Goal: Register for event/course

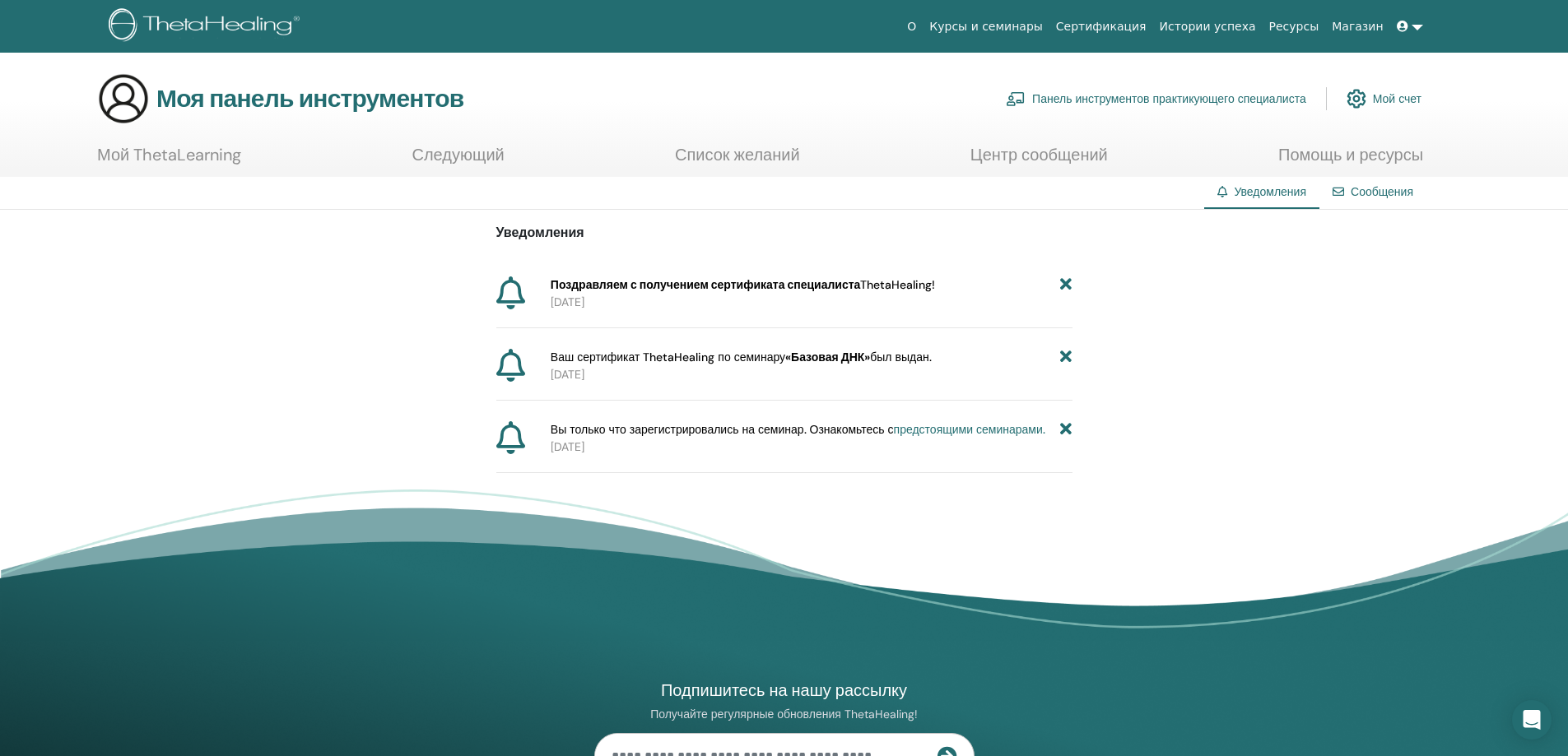
click at [1043, 26] on font "Курсы и семинары" at bounding box center [986, 26] width 114 height 13
click at [1155, 98] on font "Панель инструментов практикующего специалиста" at bounding box center [1169, 100] width 274 height 15
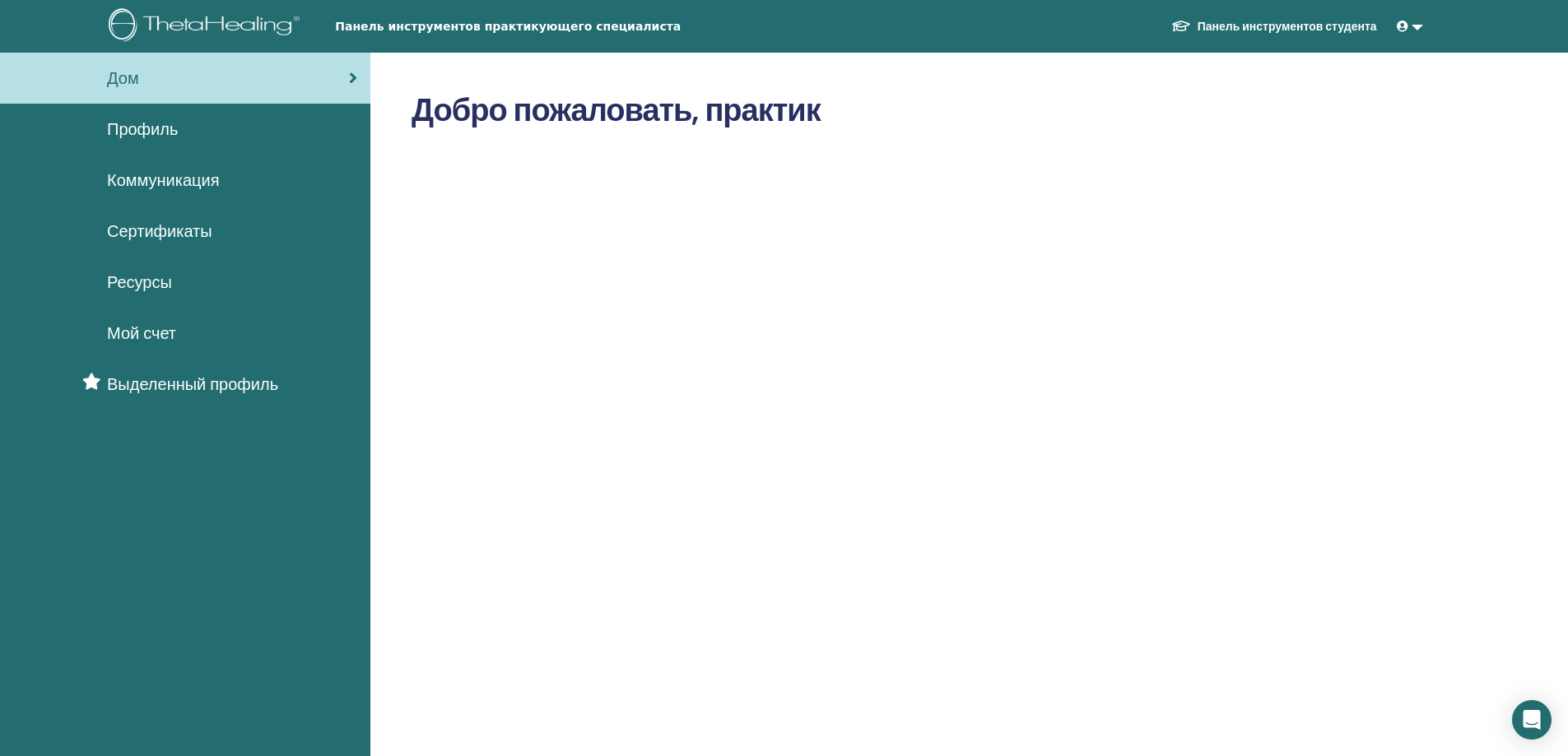
click at [129, 233] on font "Сертификаты" at bounding box center [160, 231] width 105 height 21
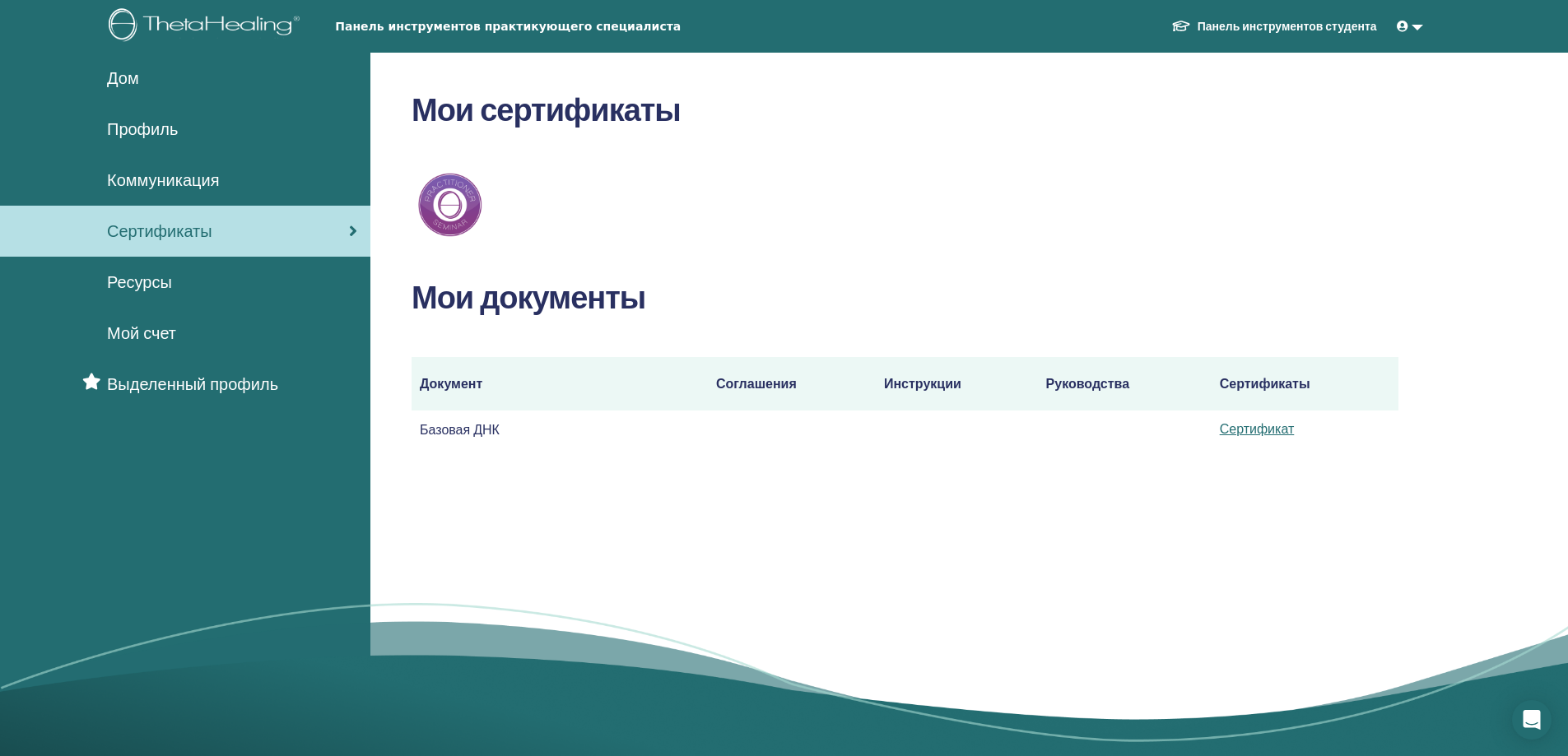
click at [151, 178] on font "Коммуникация" at bounding box center [163, 179] width 112 height 21
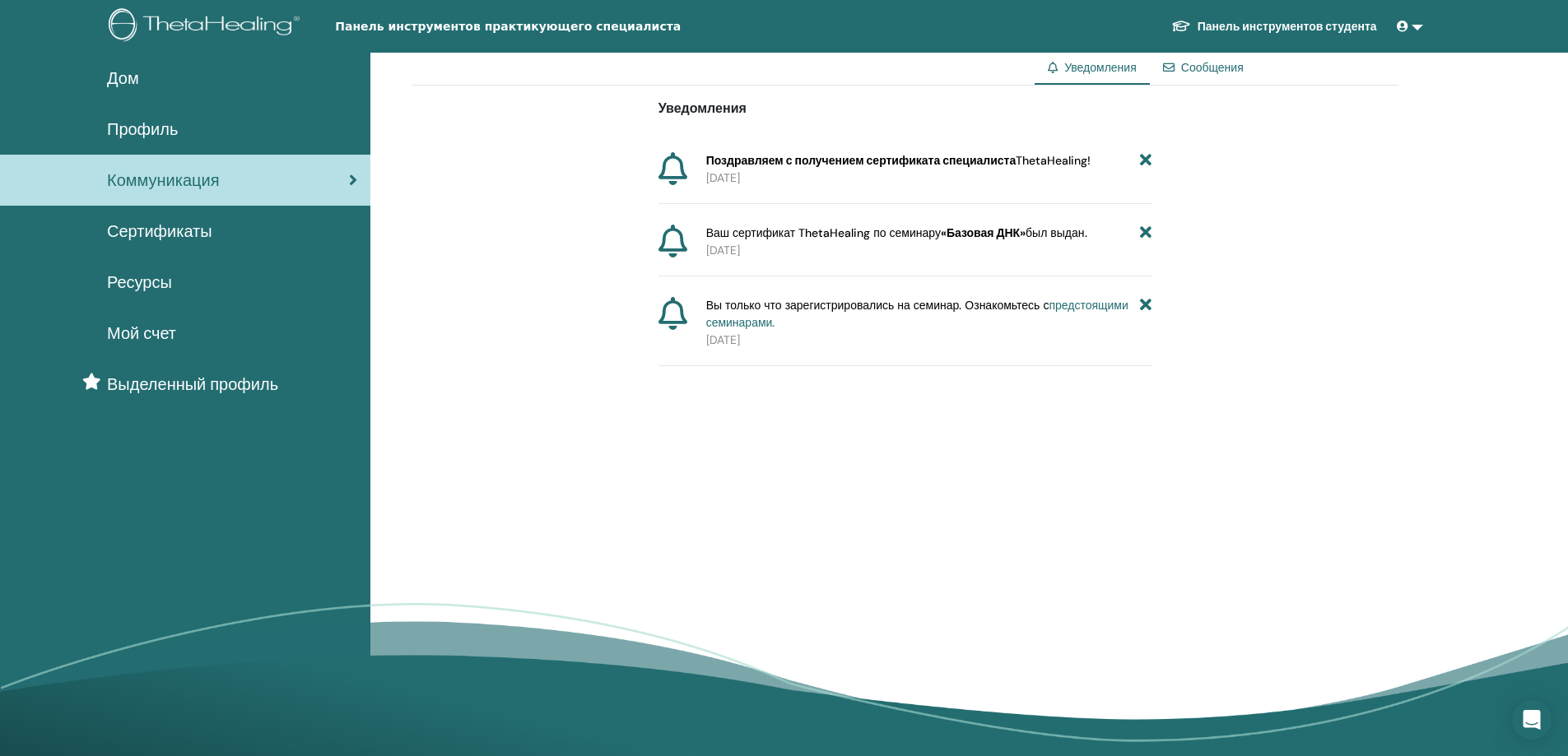
click at [145, 233] on font "Сертификаты" at bounding box center [160, 231] width 105 height 21
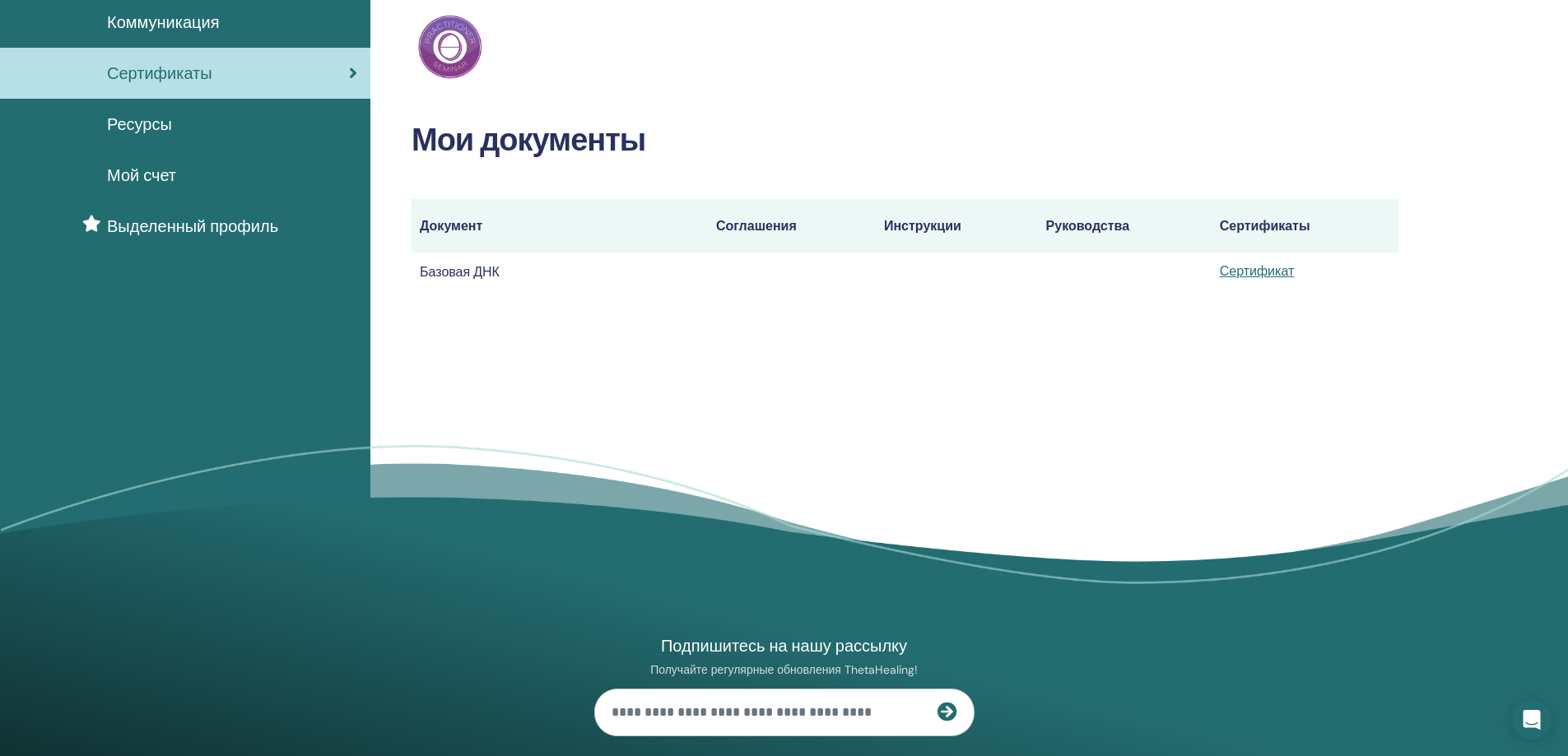
scroll to position [165, 0]
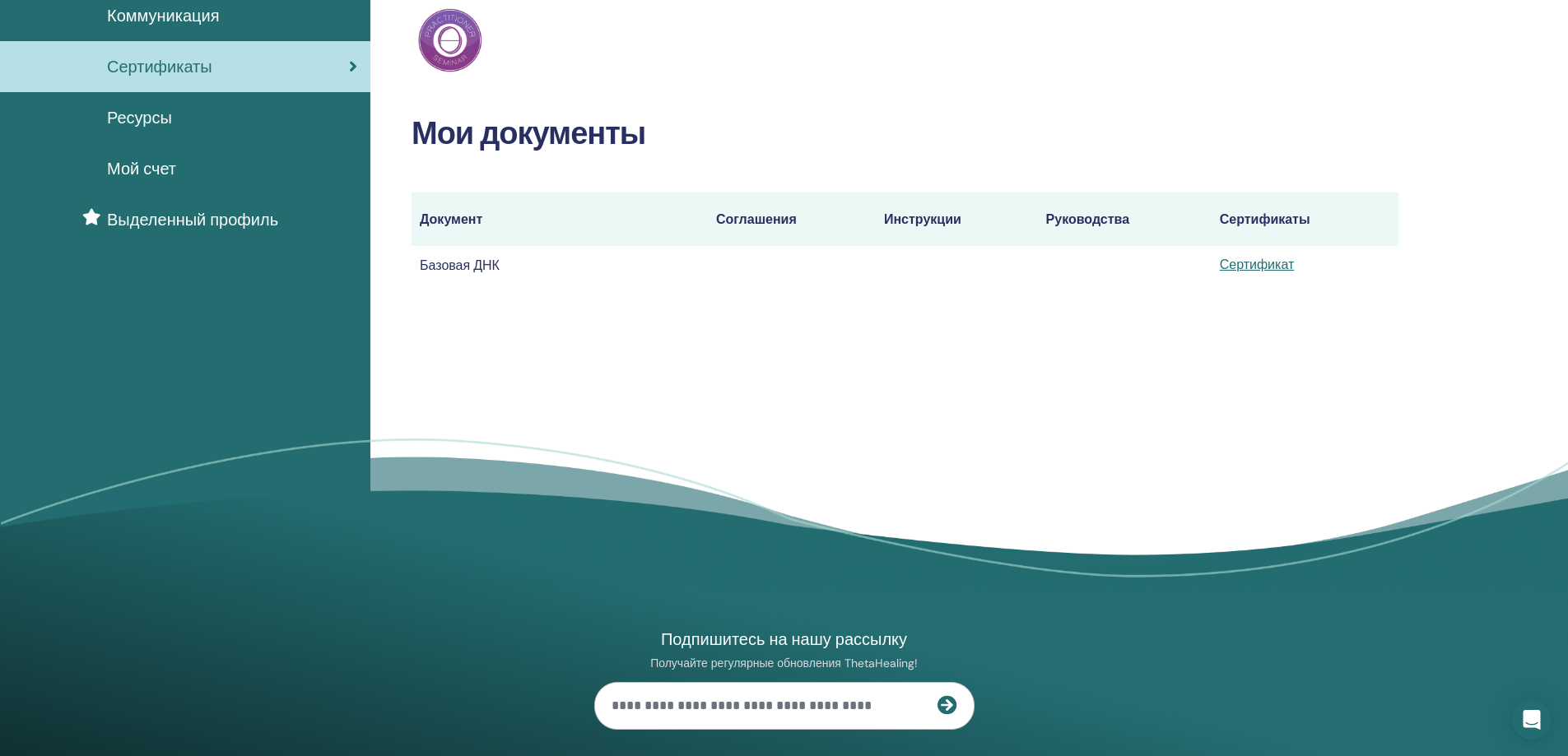
drag, startPoint x: 0, startPoint y: 396, endPoint x: 1, endPoint y: 76, distance: 320.0
click at [0, 293] on div "Дом Профиль Коммуникация Сертификаты Ресурсы Мой счет" at bounding box center [185, 245] width 371 height 714
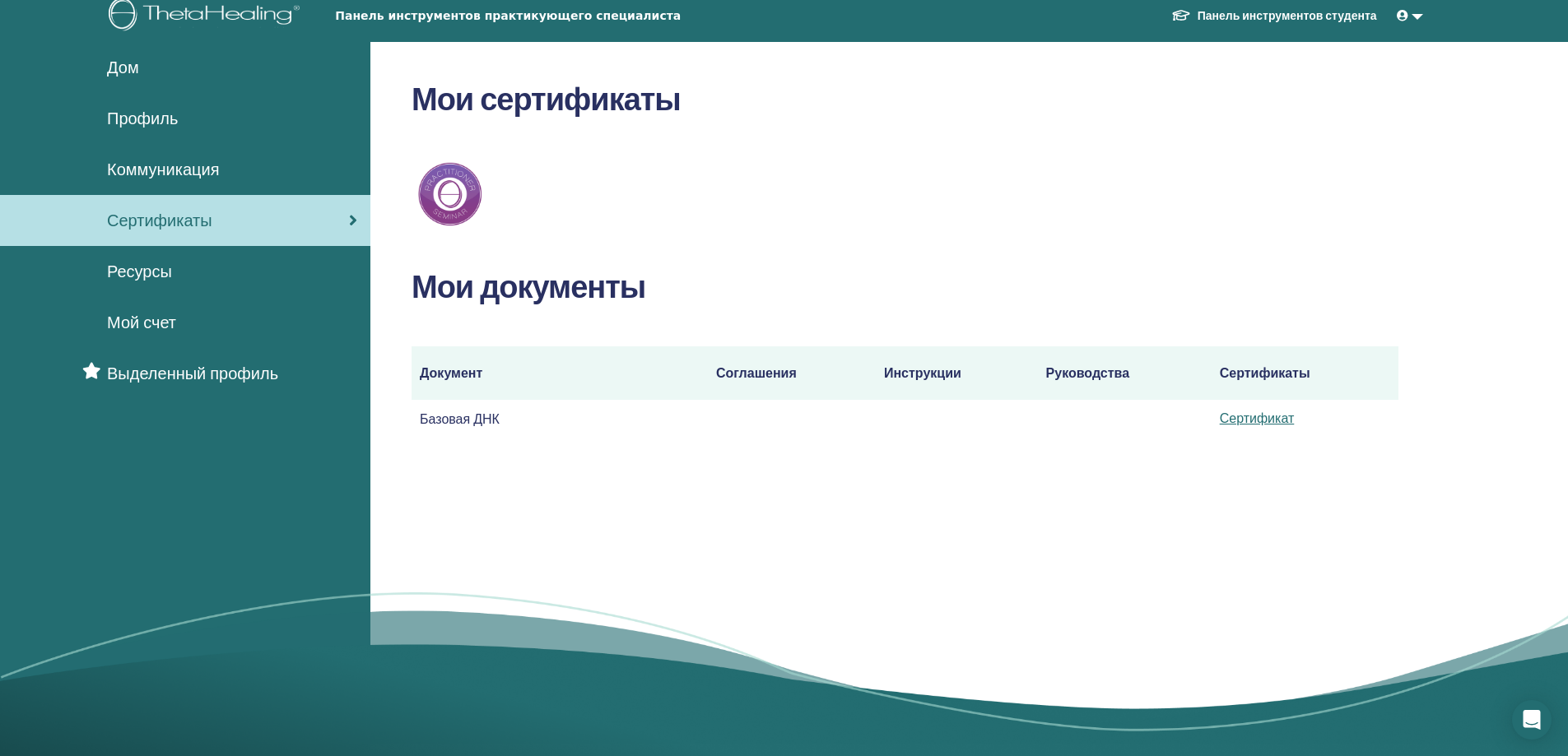
scroll to position [0, 0]
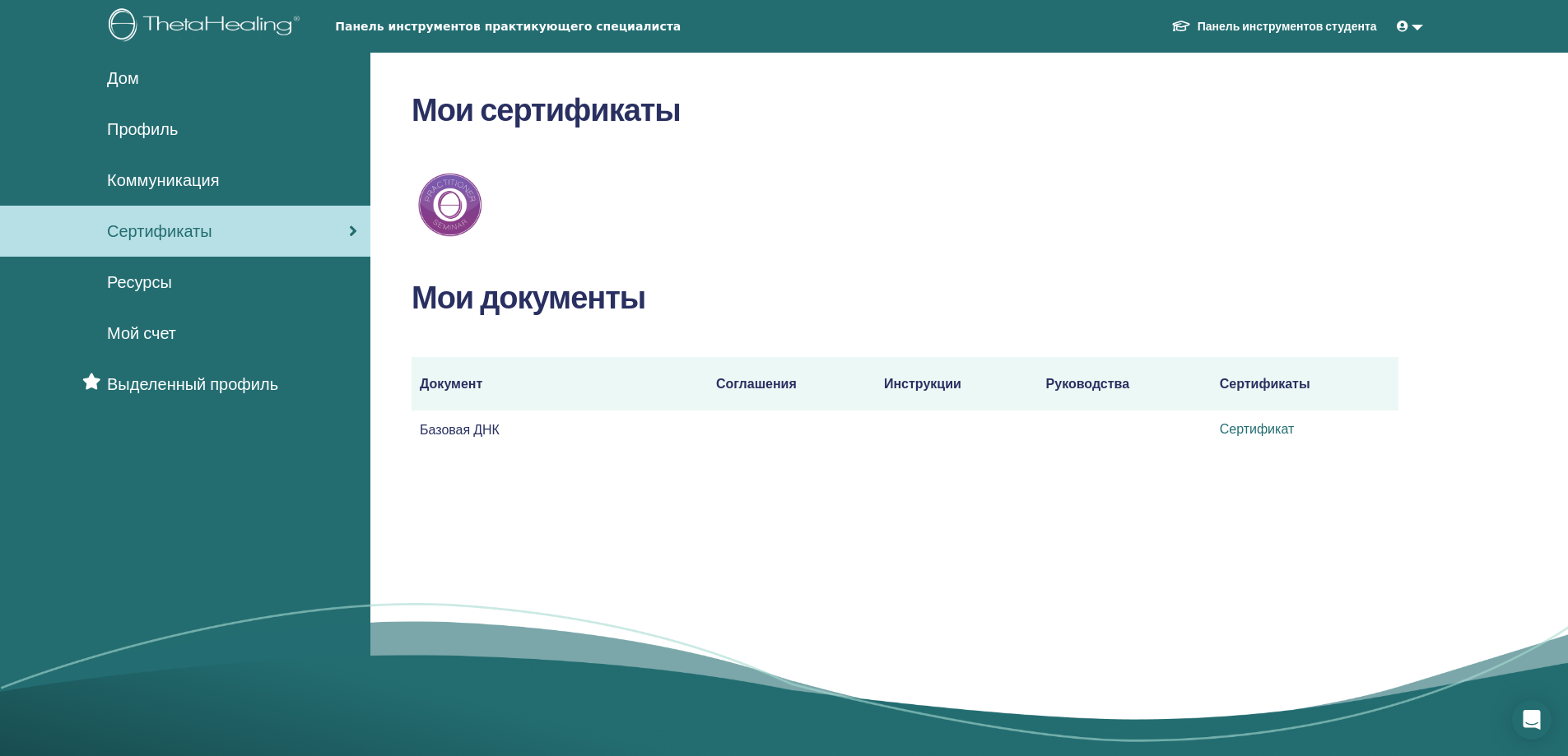
click at [1255, 431] on font "Сертификат" at bounding box center [1256, 429] width 75 height 18
click at [162, 330] on font "Мой счет" at bounding box center [141, 333] width 69 height 21
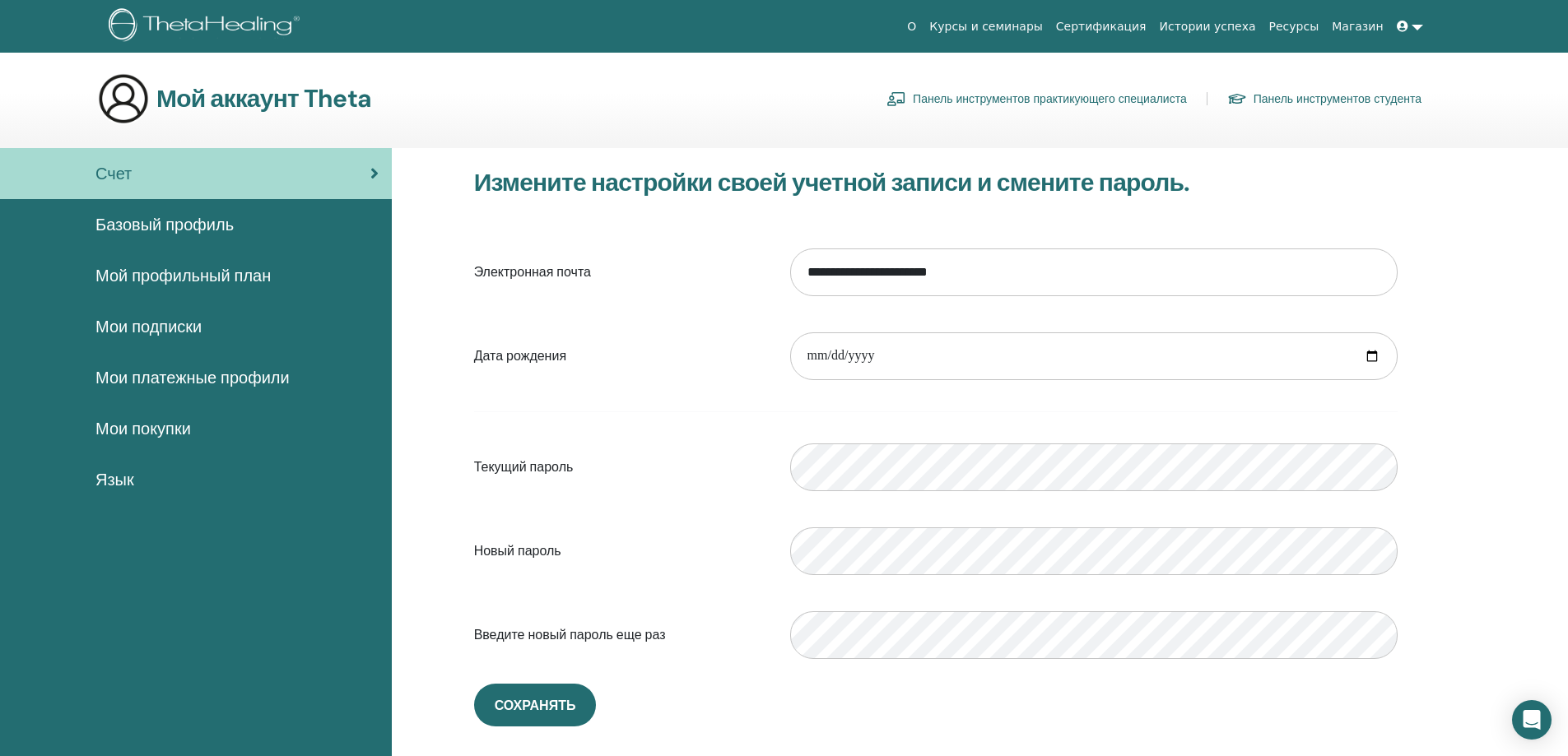
click at [124, 224] on font "Базовый профиль" at bounding box center [165, 224] width 139 height 21
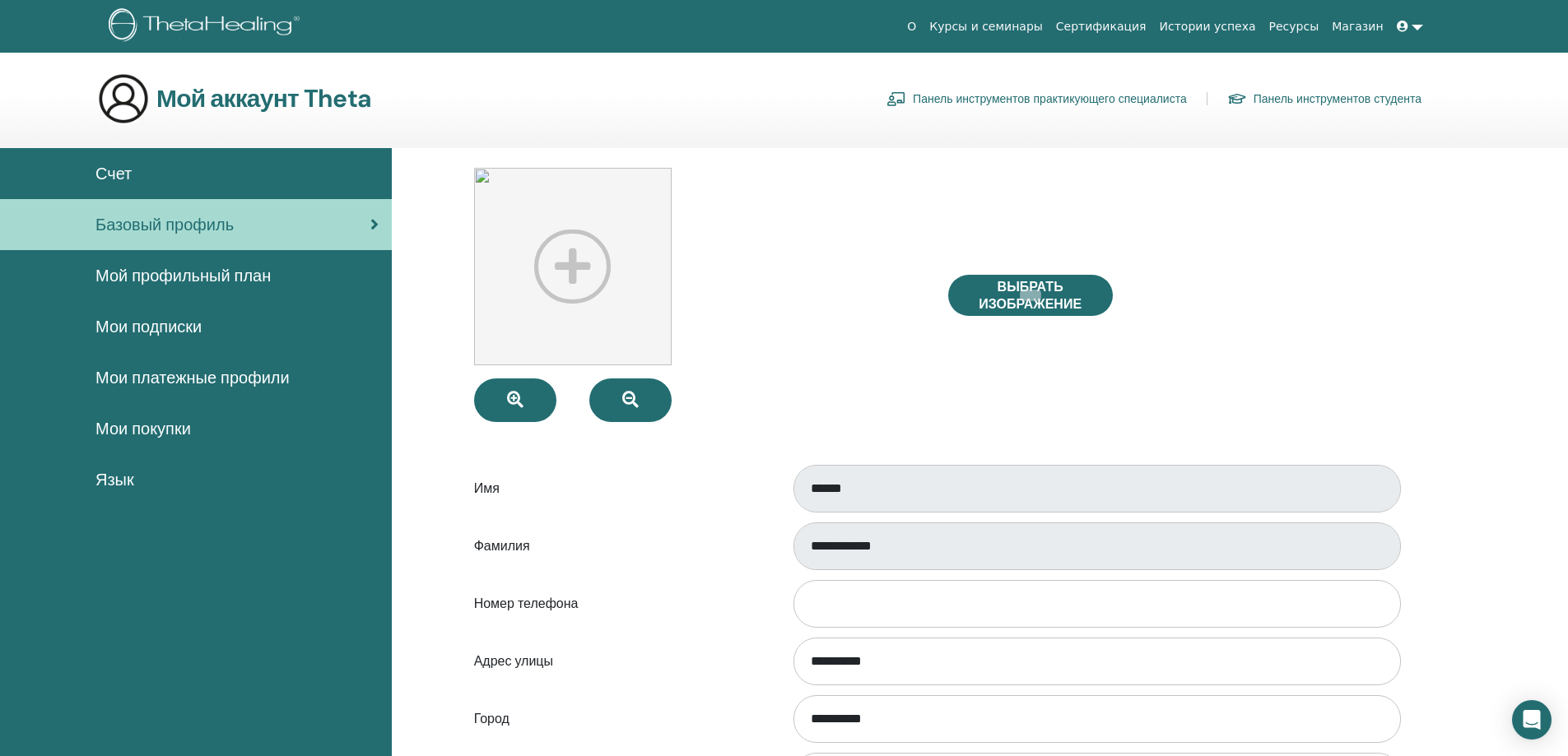
click at [0, 333] on link "Мои подписки" at bounding box center [196, 326] width 392 height 51
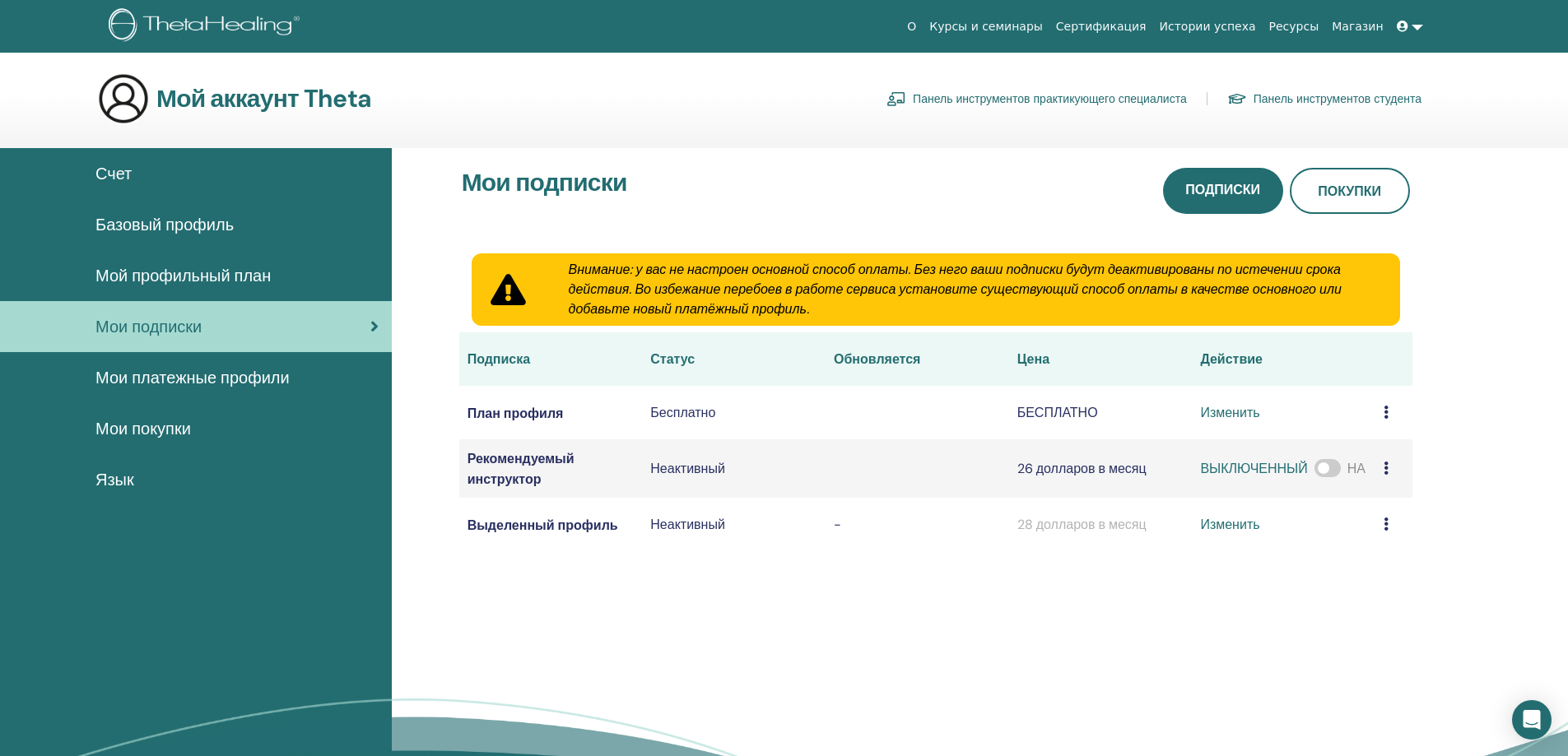
click at [124, 480] on font "Язык" at bounding box center [115, 479] width 39 height 21
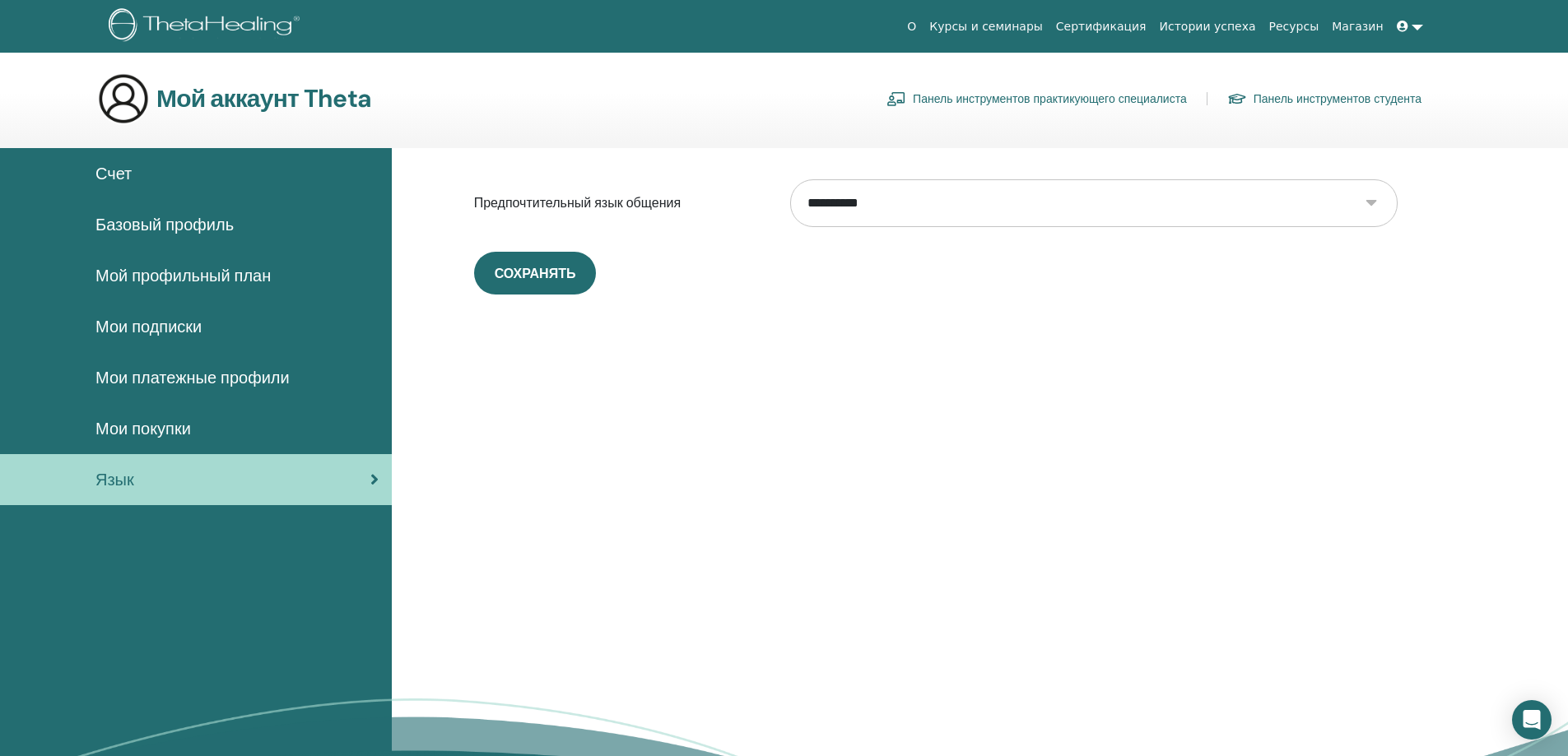
click at [1372, 201] on select "**********" at bounding box center [1093, 203] width 607 height 48
select select "***"
click at [790, 179] on select "**********" at bounding box center [1093, 203] width 607 height 48
click at [521, 273] on font "Сохранять" at bounding box center [535, 274] width 81 height 18
click at [1121, 97] on link "Практикующий панель панели" at bounding box center [1145, 99] width 189 height 26
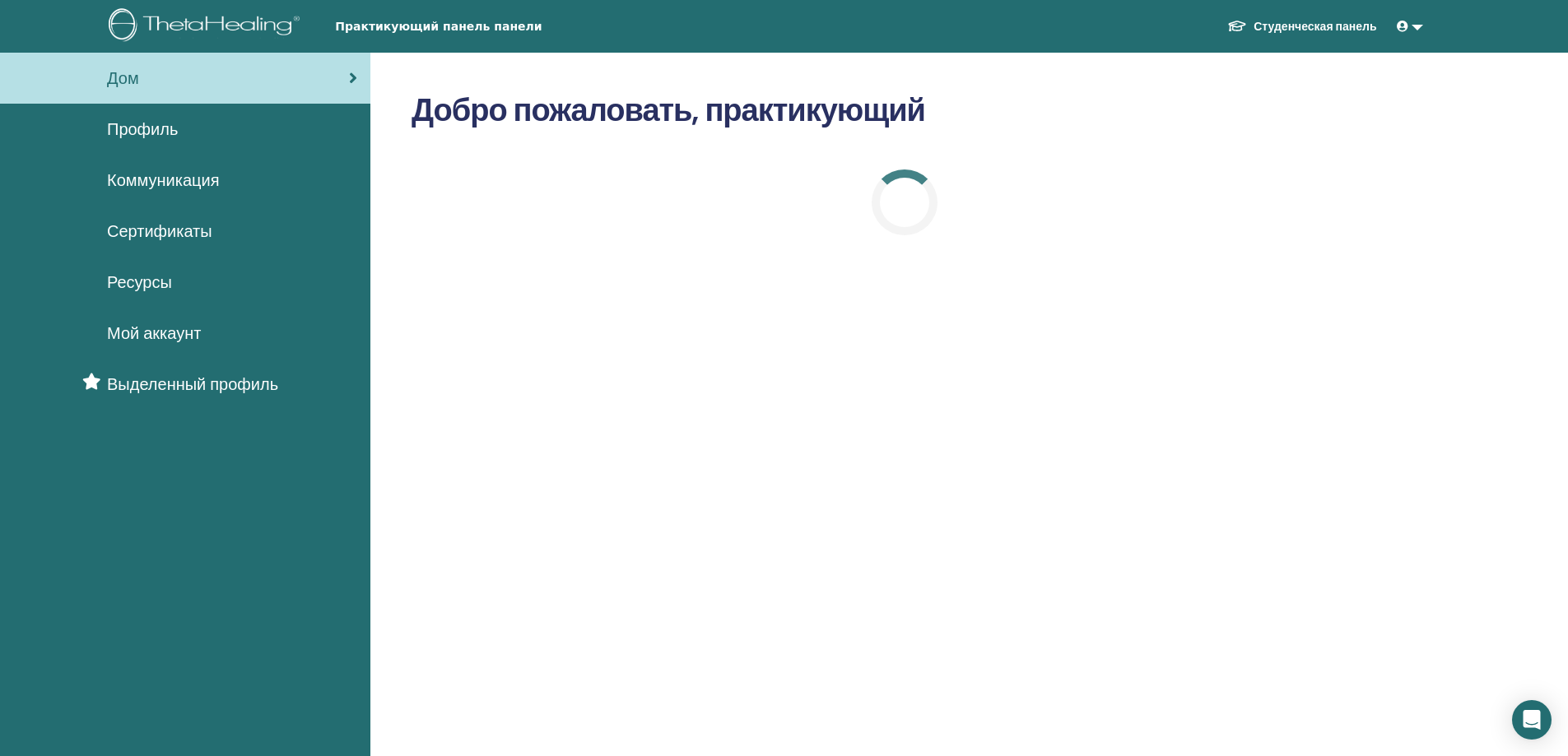
click at [153, 228] on span "Сертификаты" at bounding box center [160, 231] width 105 height 25
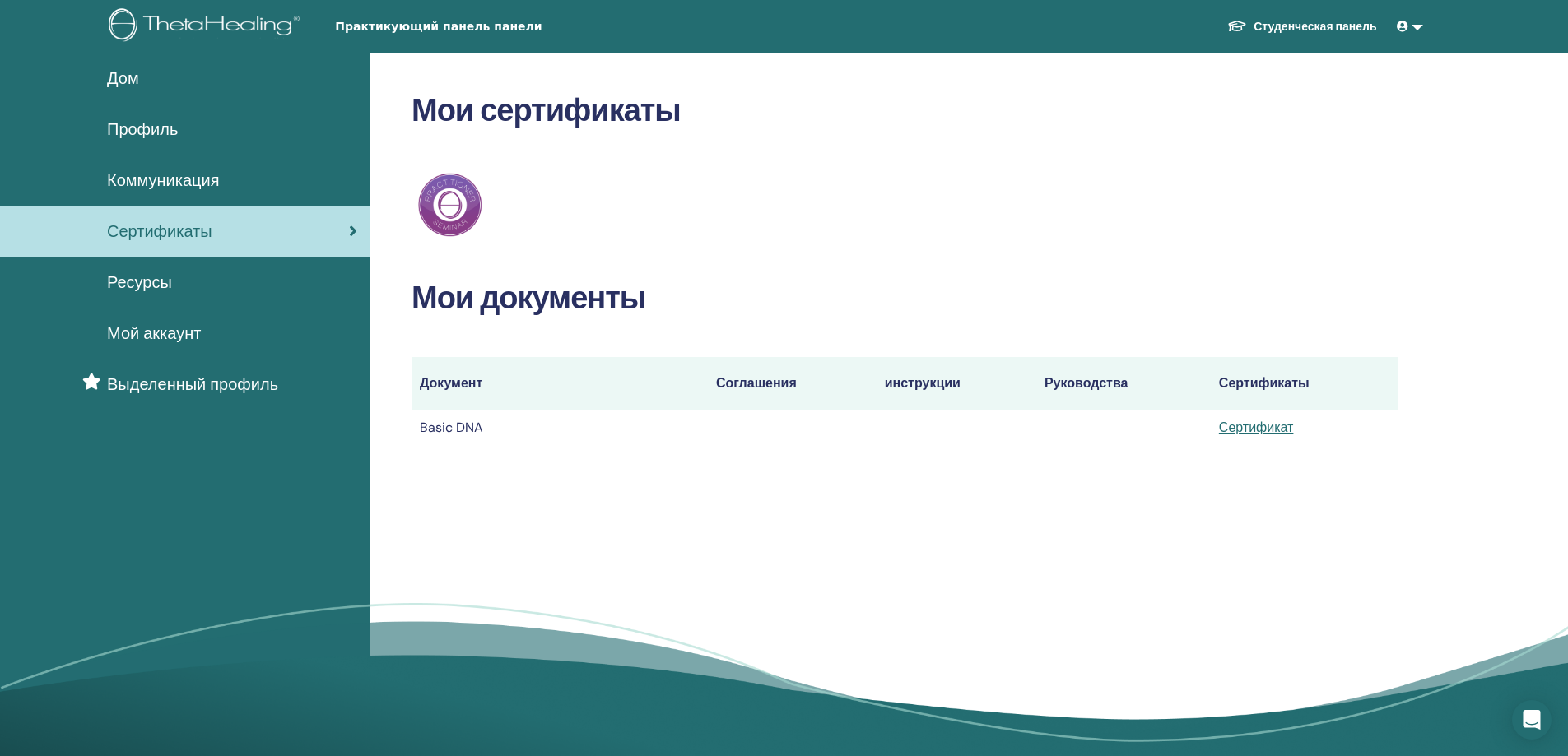
click at [1419, 27] on link at bounding box center [1409, 26] width 40 height 30
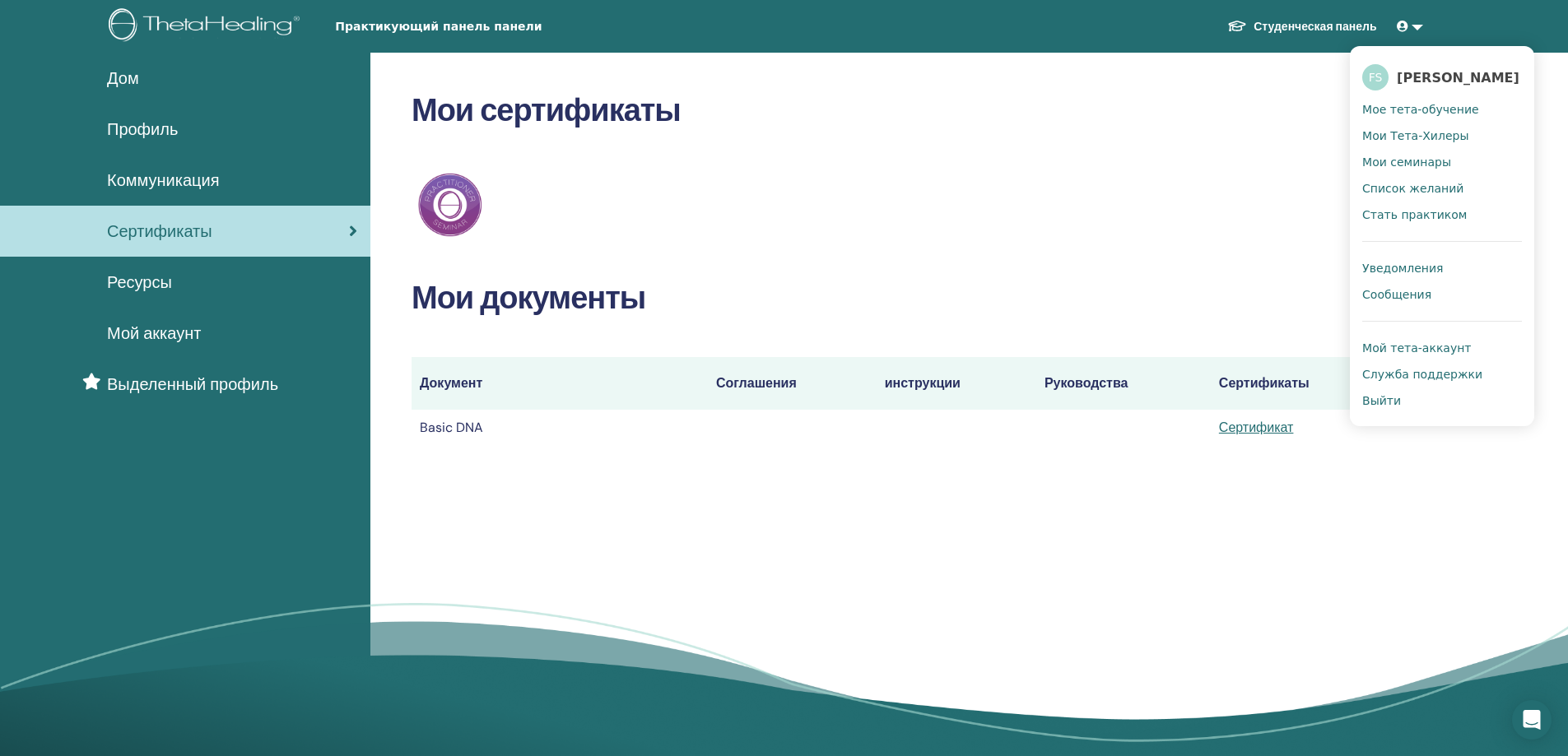
click at [1415, 160] on span "Мои семинары" at bounding box center [1406, 162] width 89 height 15
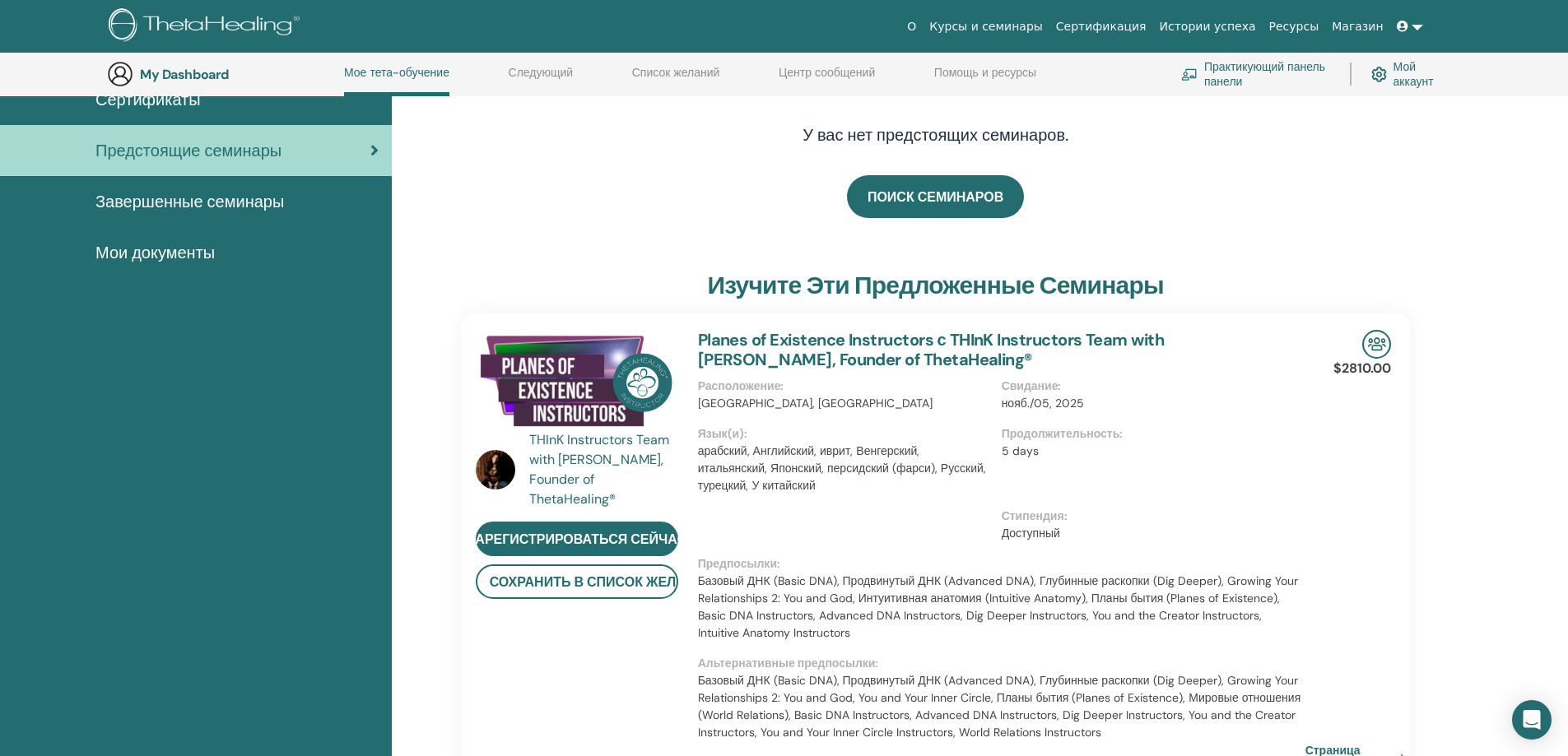
scroll to position [126, 0]
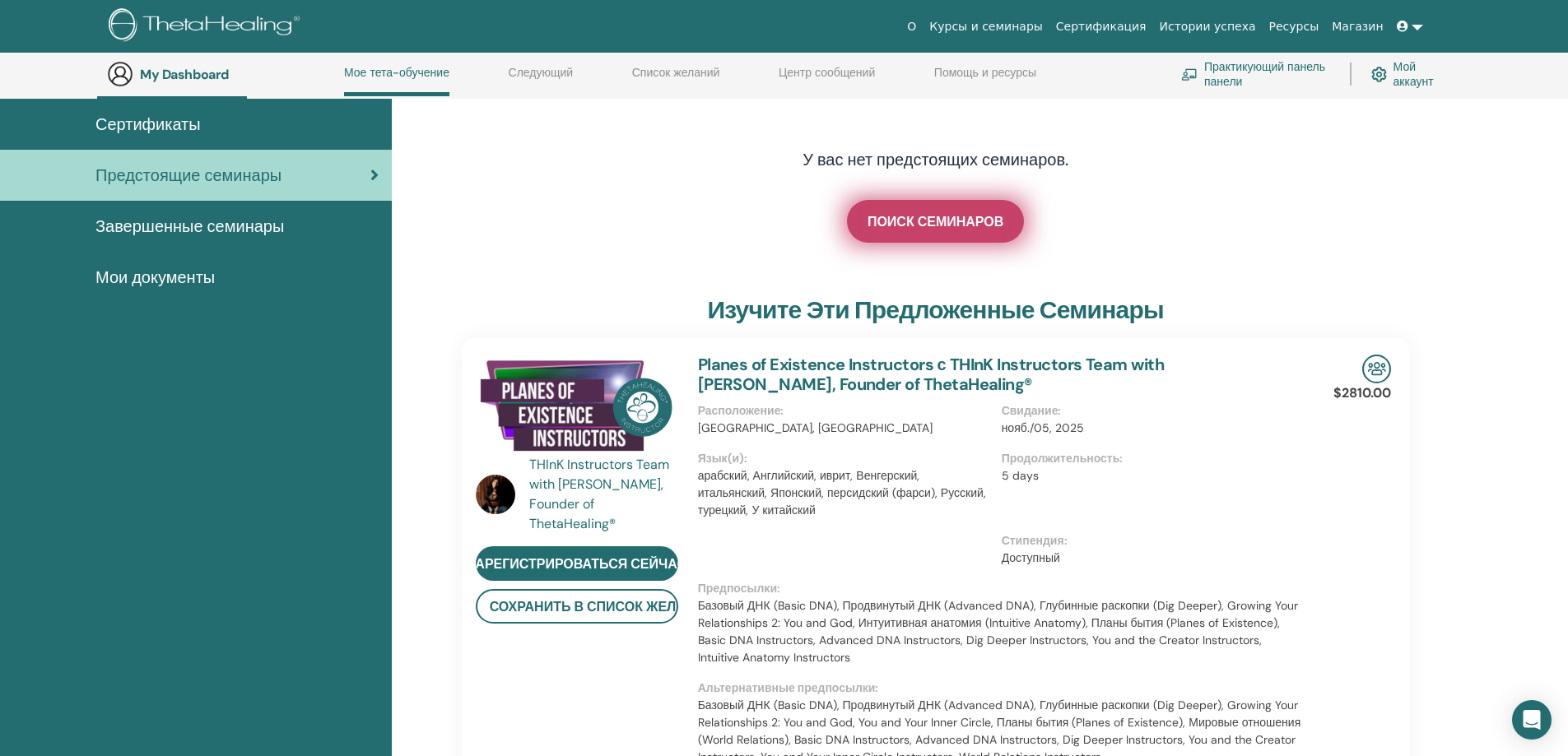
click at [945, 230] on link "ПОИСК СЕМИНАРОВ" at bounding box center [935, 221] width 177 height 43
click at [935, 222] on span "ПОИСК СЕМИНАРОВ" at bounding box center [935, 222] width 136 height 18
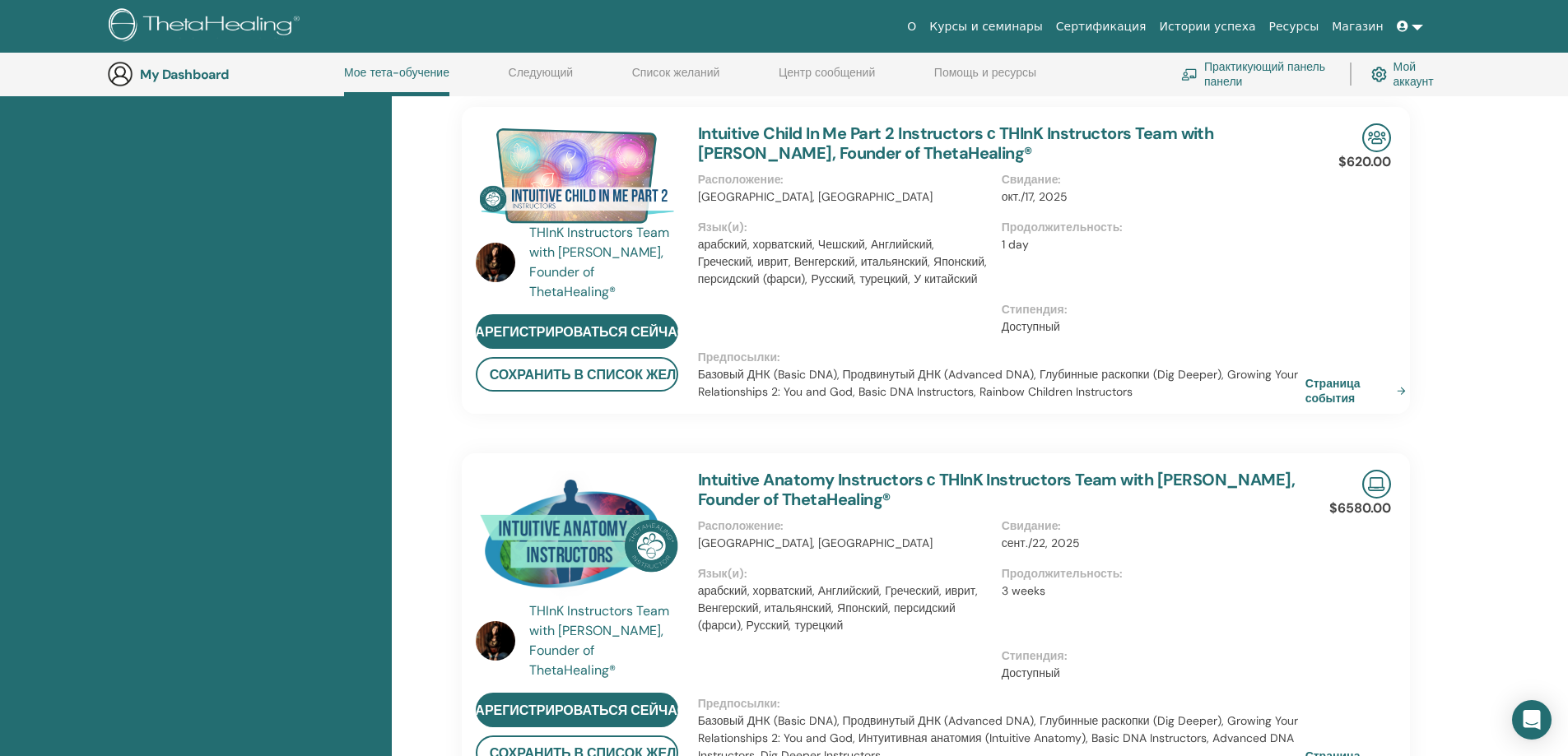
scroll to position [784, 0]
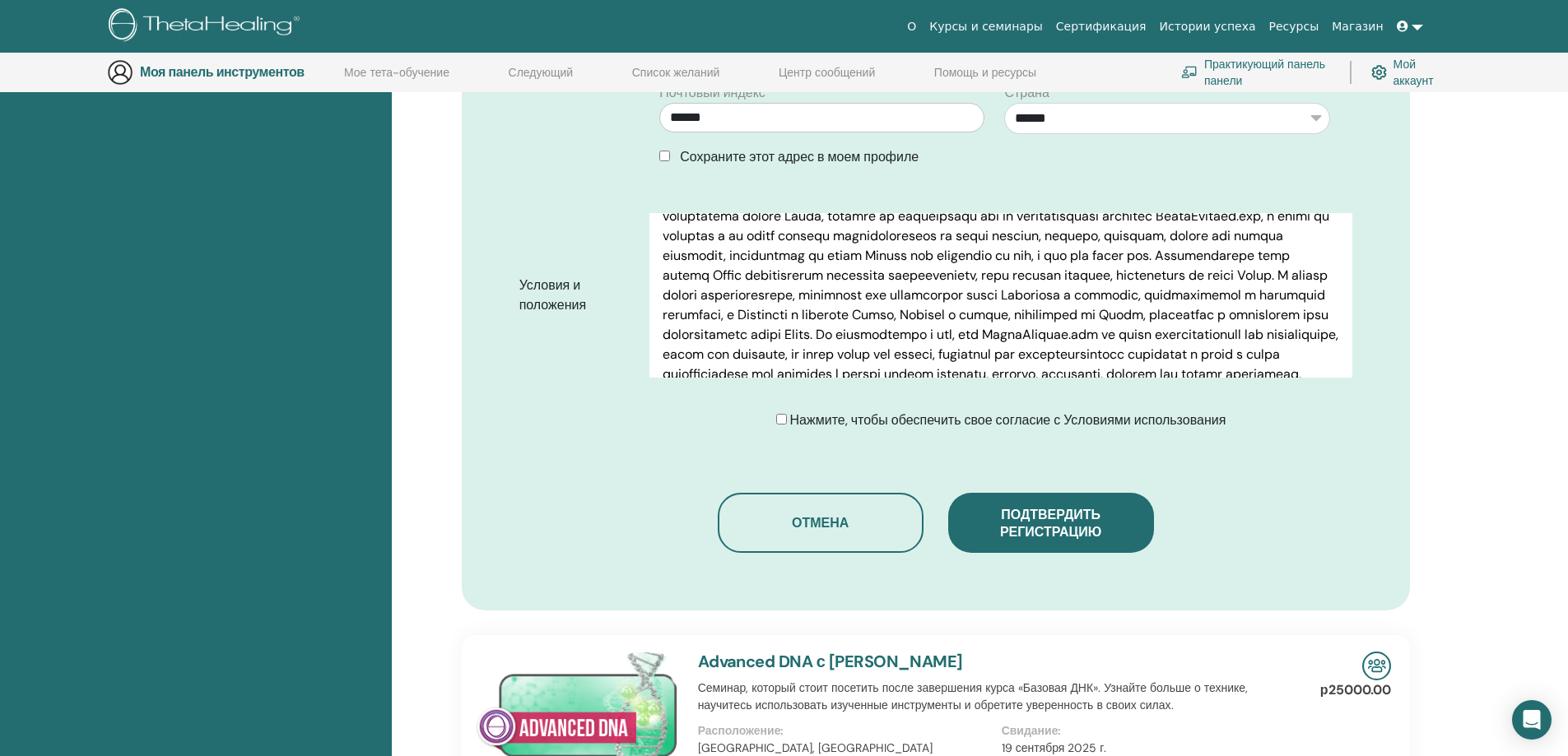
scroll to position [698, 0]
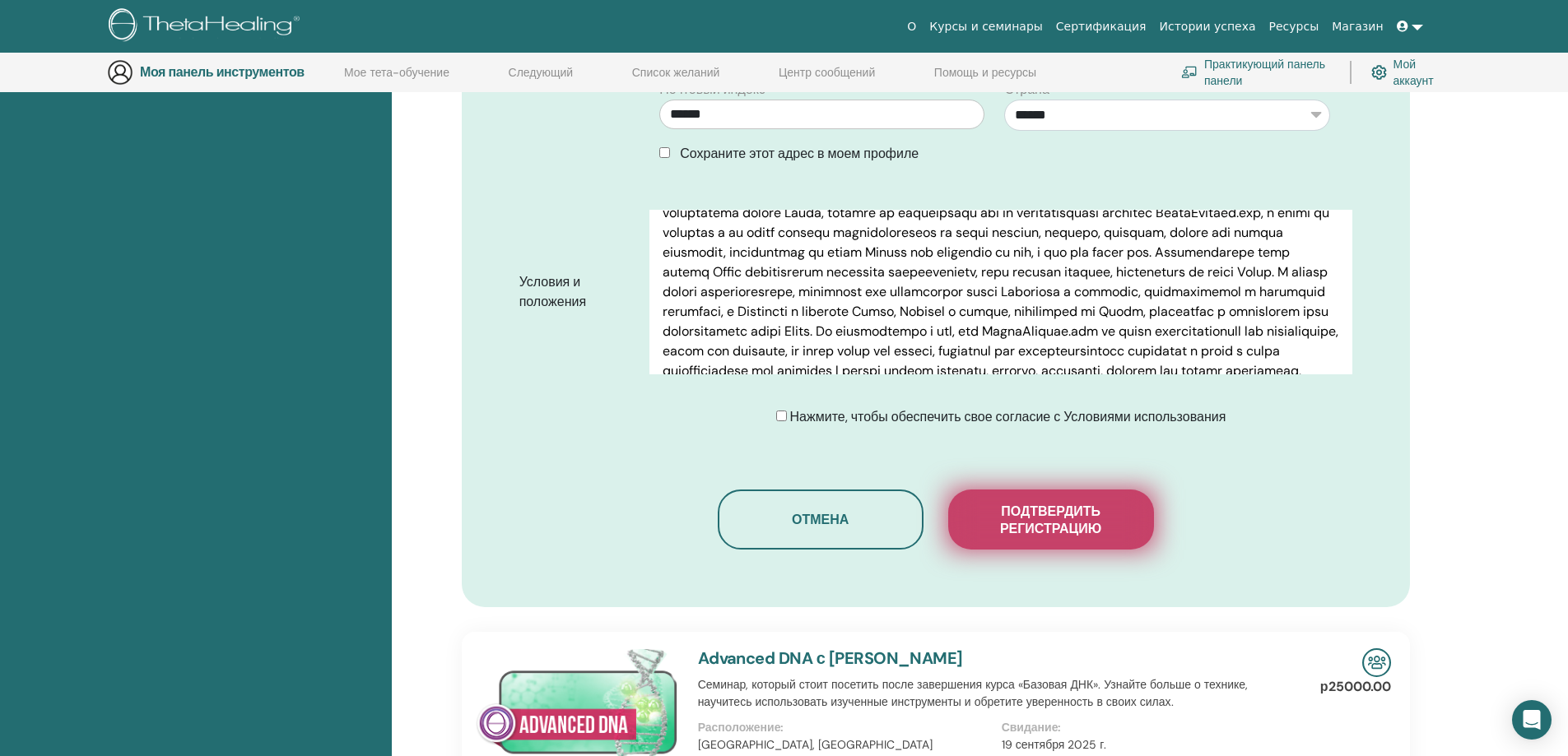
click at [1066, 520] on font "Подтвердить регистрацию" at bounding box center [1049, 519] width 101 height 34
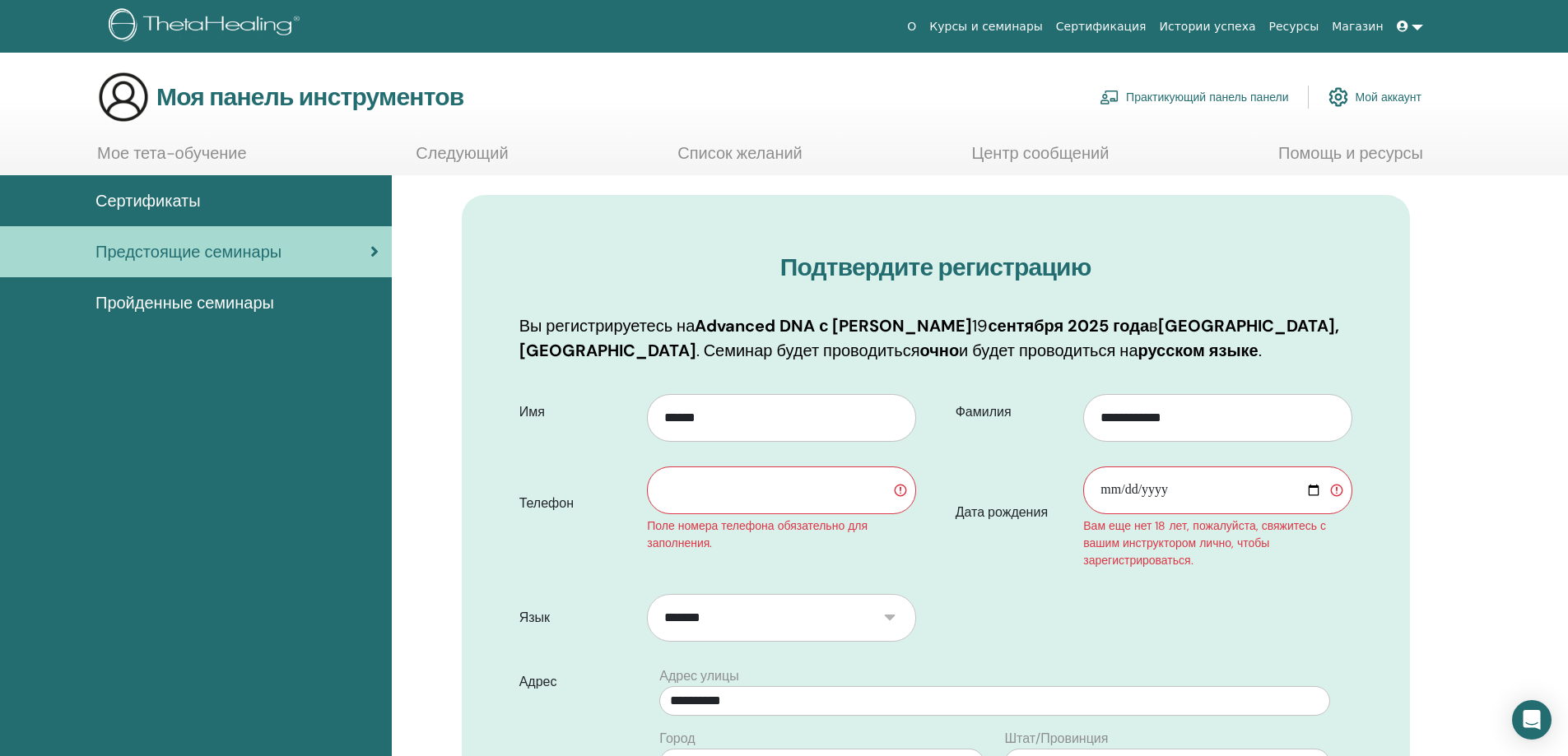
scroll to position [0, 0]
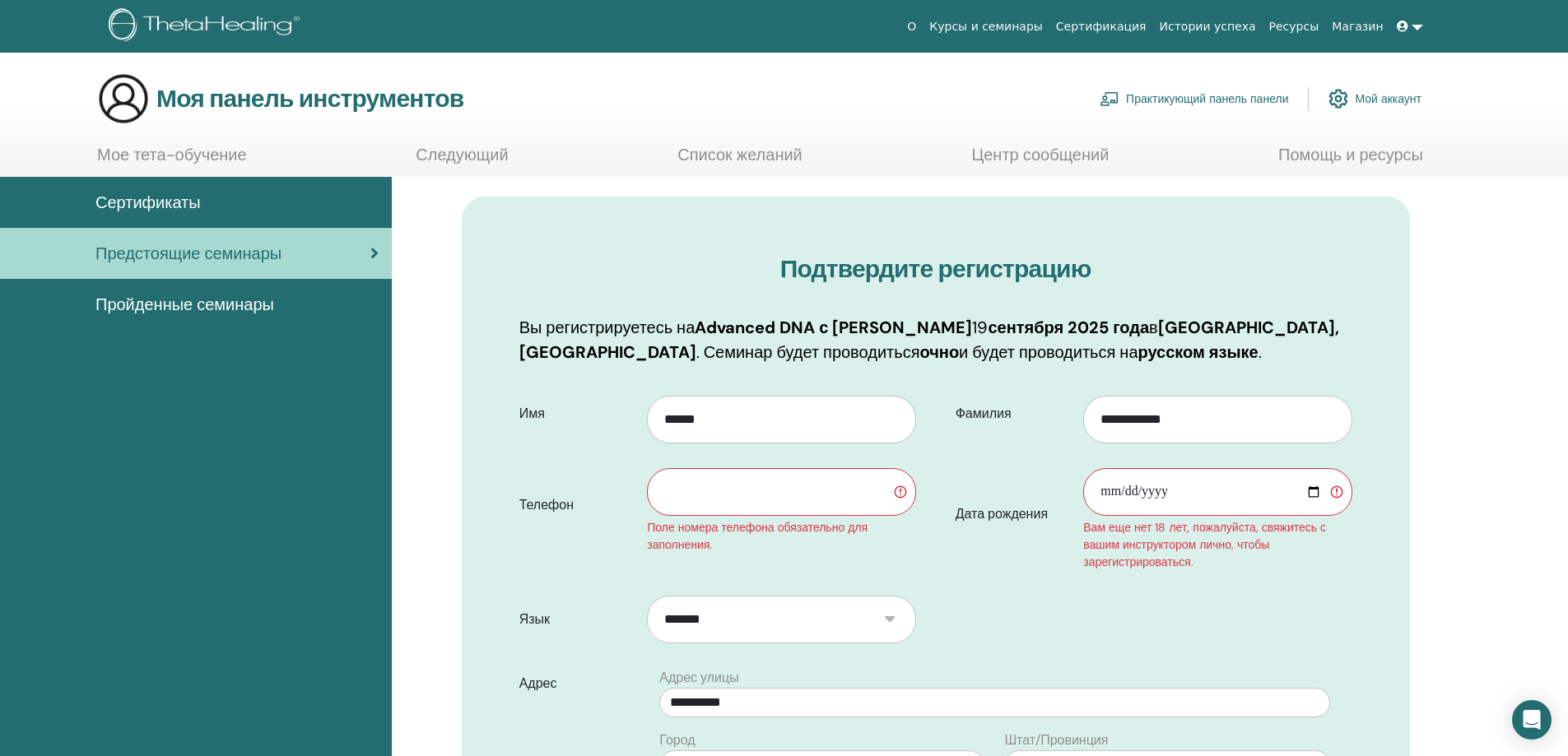
click at [760, 490] on input "text" at bounding box center [781, 492] width 268 height 48
type input "**********"
click at [1171, 489] on input "Дата рождения" at bounding box center [1217, 492] width 268 height 48
type input "**********"
click at [1071, 664] on form "**********" at bounding box center [935, 769] width 857 height 769
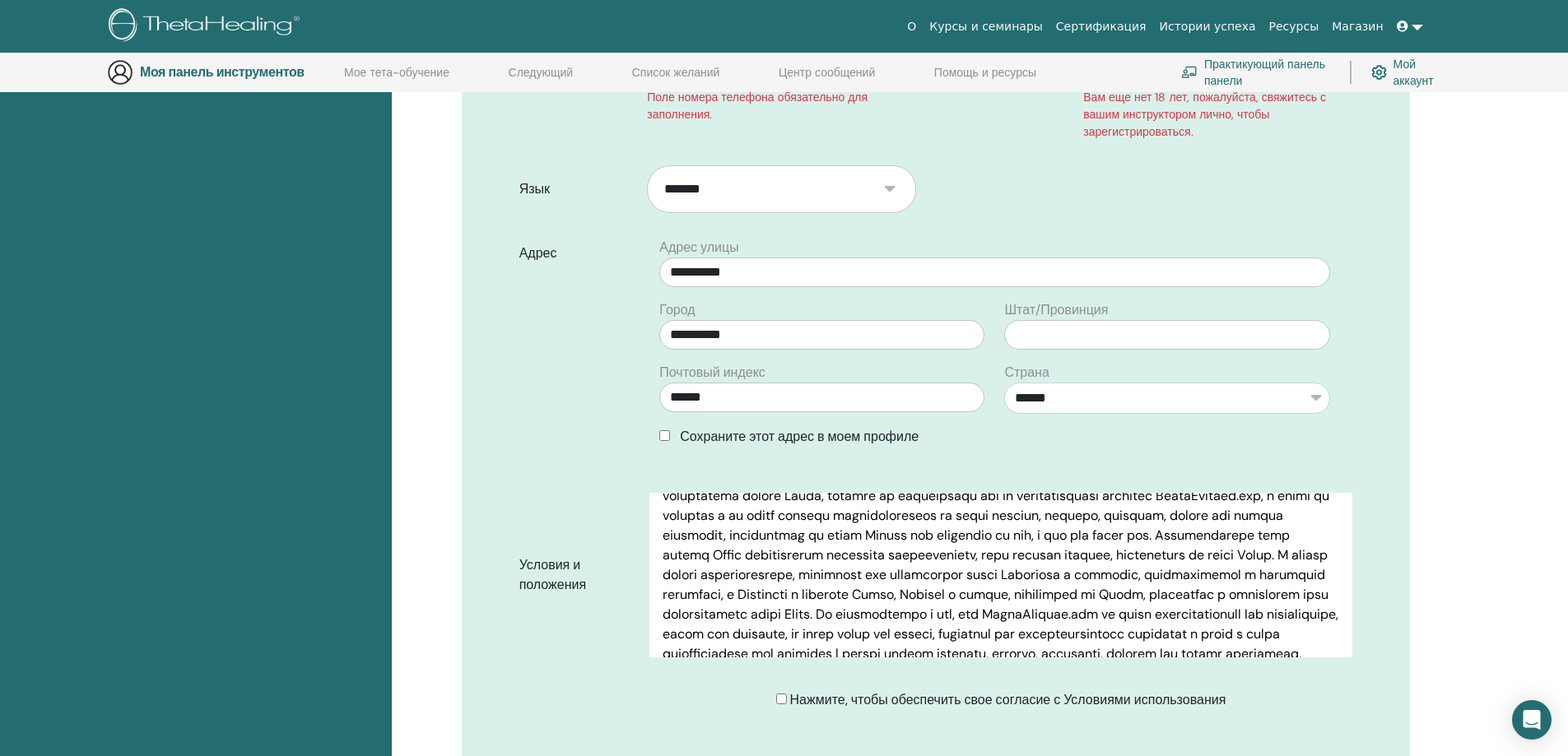
scroll to position [698, 0]
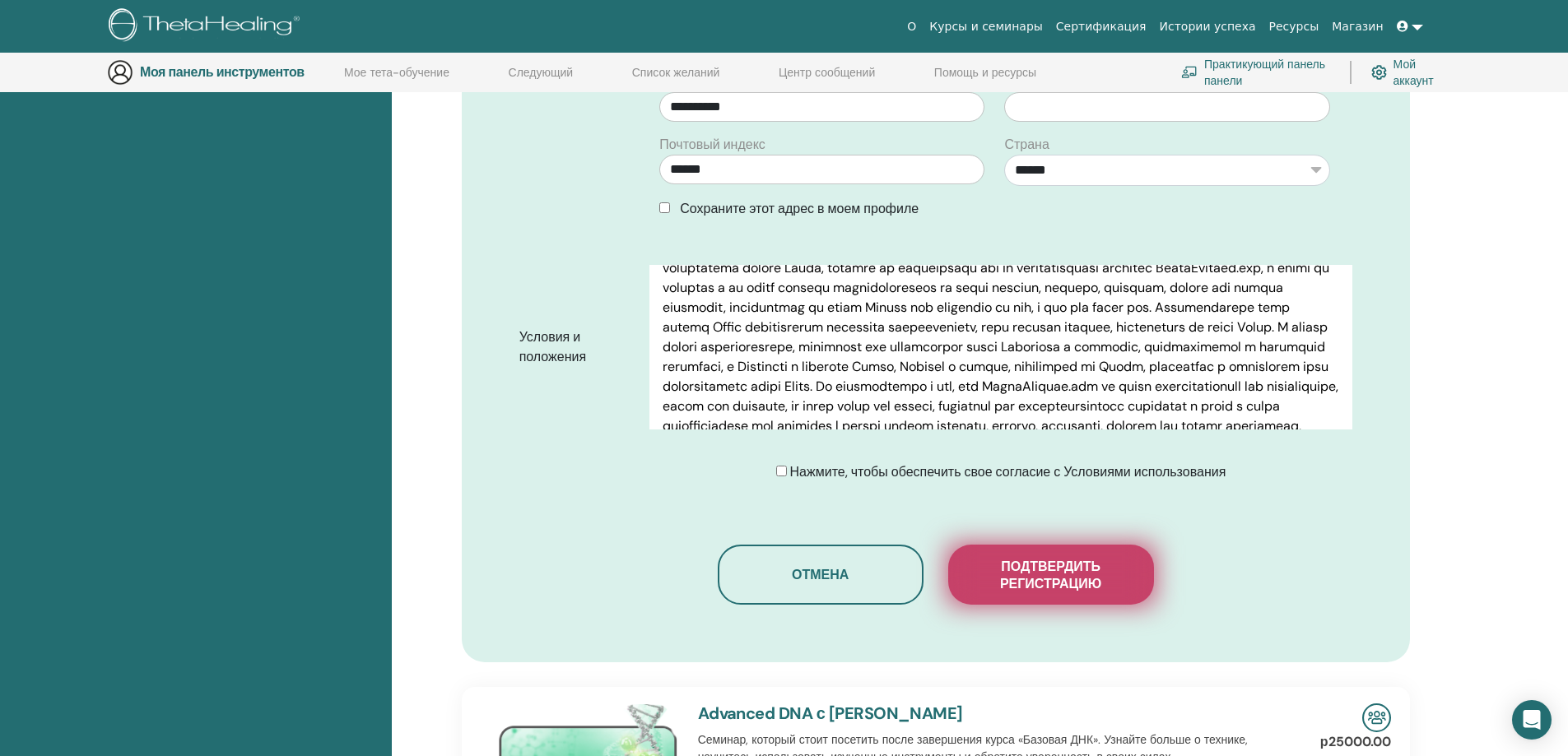
click at [1065, 571] on font "Подтвердить регистрацию" at bounding box center [1049, 574] width 101 height 34
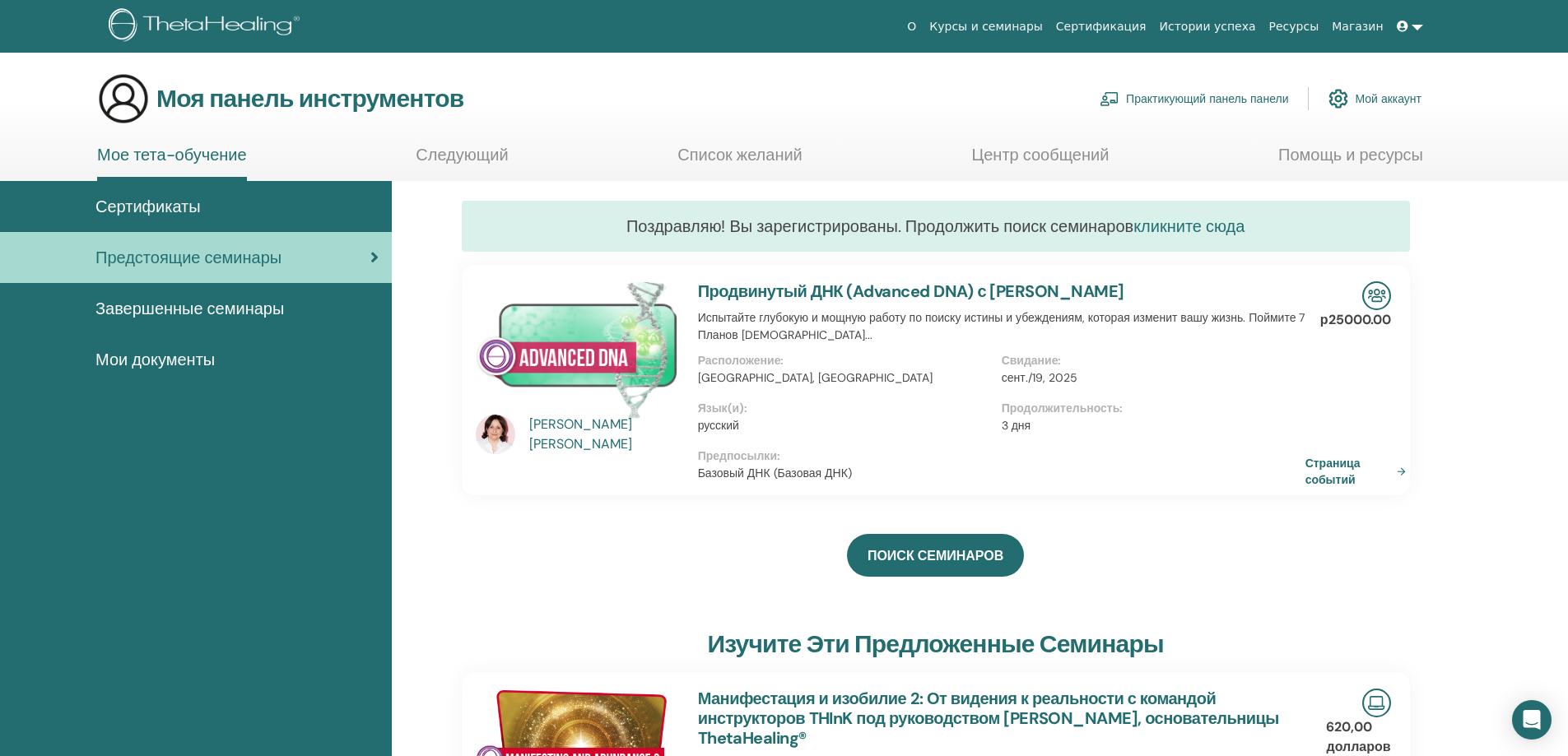
click at [1175, 226] on font "кликните сюда" at bounding box center [1189, 226] width 111 height 21
